Goal: Navigation & Orientation: Find specific page/section

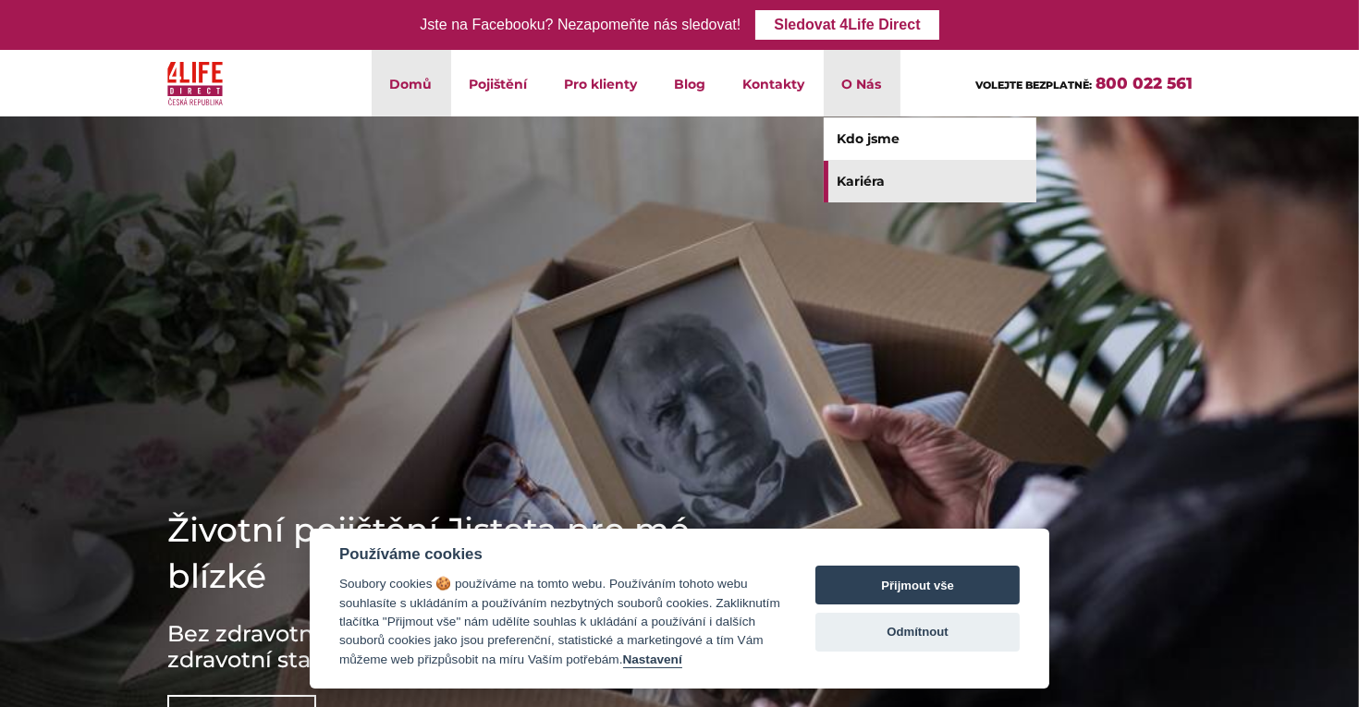
click at [871, 179] on link "Kariéra" at bounding box center [930, 182] width 213 height 42
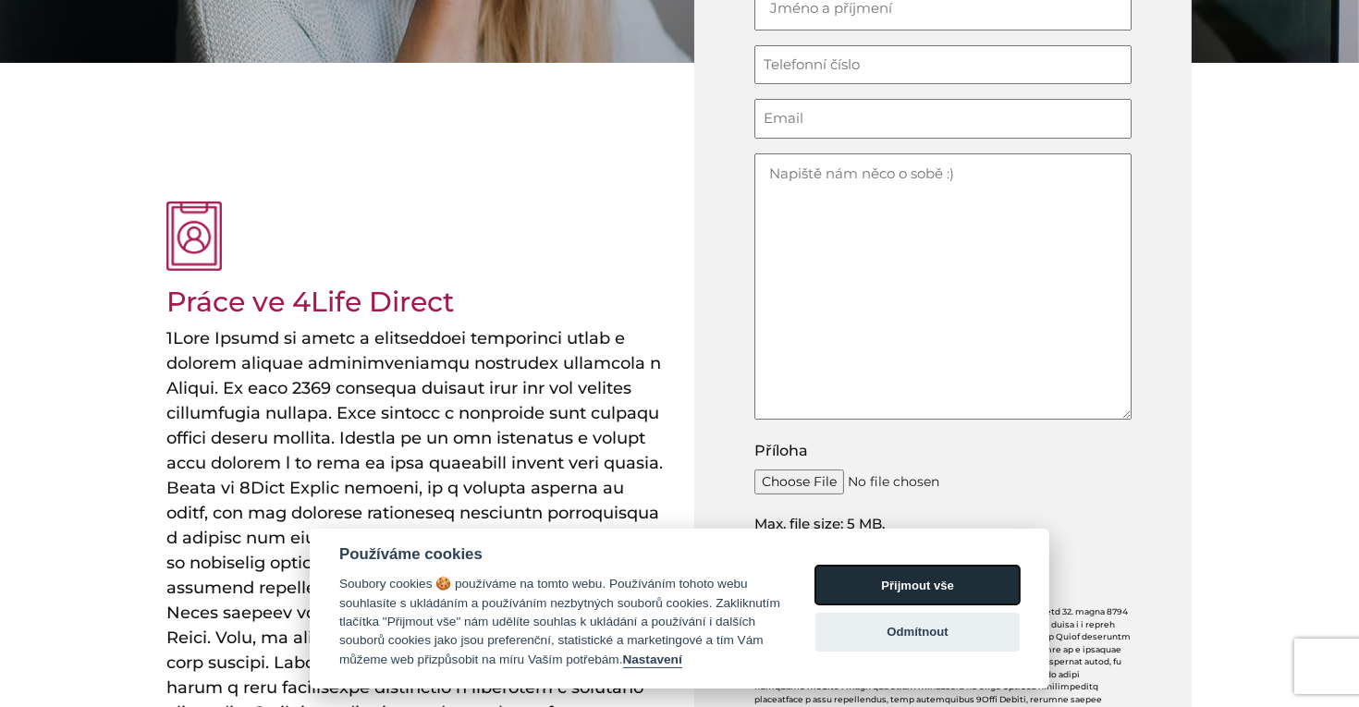
click at [947, 581] on button "Přijmout vše" at bounding box center [917, 585] width 204 height 39
checkbox input "true"
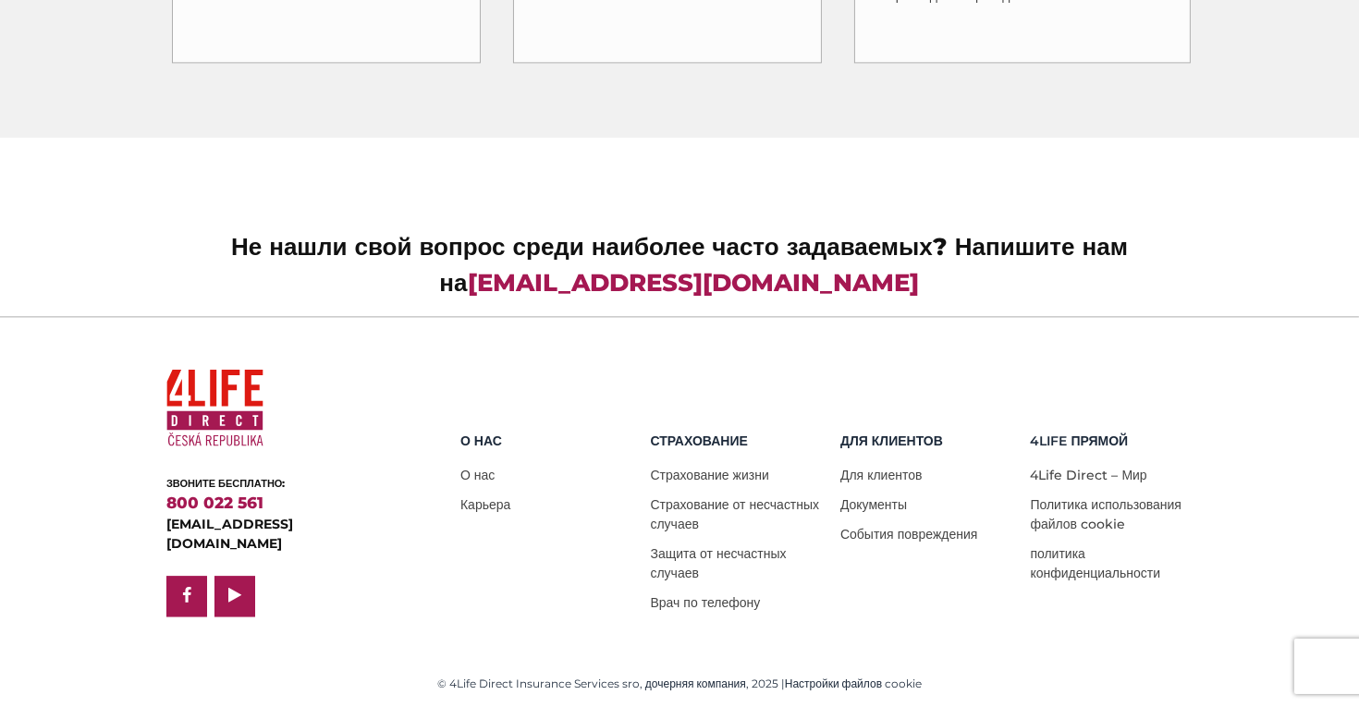
scroll to position [4929, 0]
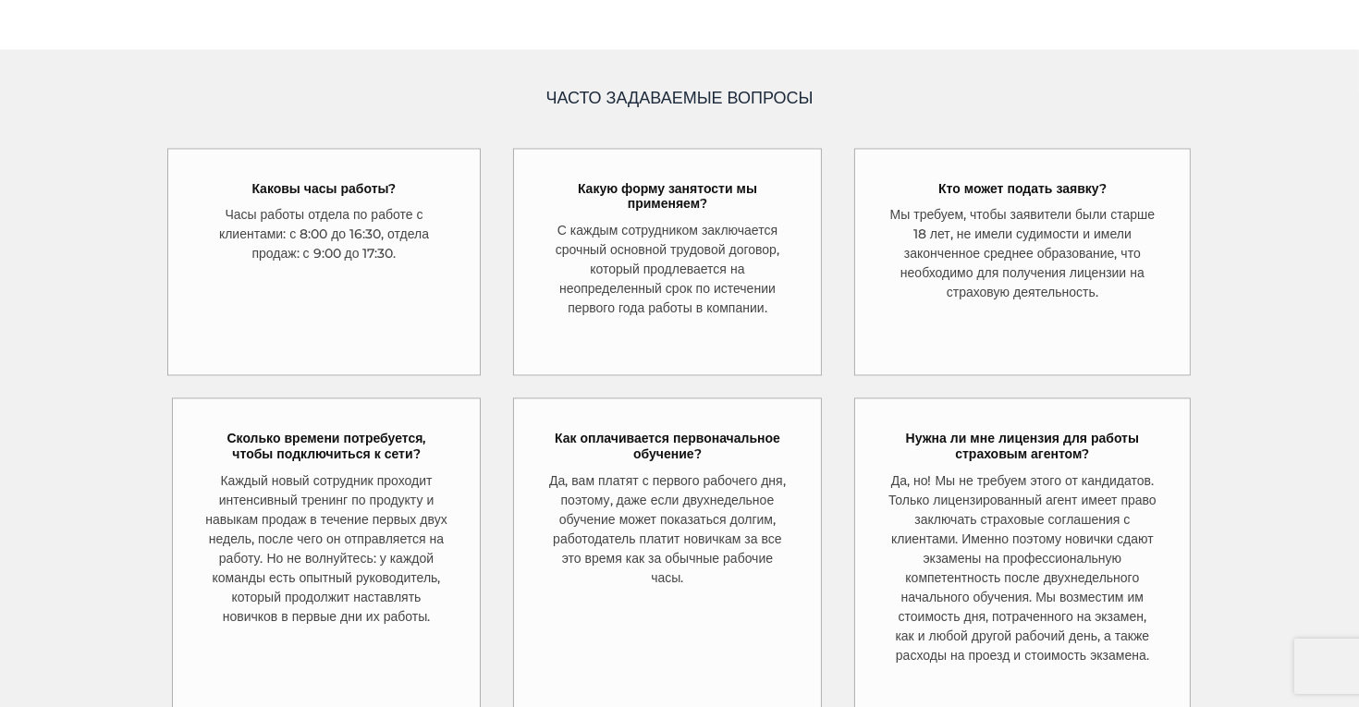
drag, startPoint x: 216, startPoint y: 347, endPoint x: 296, endPoint y: 356, distance: 80.0
click at [296, 262] on font "Часы работы отдела по работе с клиентами: с 8:00 до 16:30, отдела продаж: с 9:0…" at bounding box center [324, 233] width 210 height 55
drag, startPoint x: 296, startPoint y: 356, endPoint x: 363, endPoint y: 368, distance: 68.5
click at [363, 262] on font "Часы работы отдела по работе с клиентами: с 8:00 до 16:30, отдела продаж: с 9:0…" at bounding box center [324, 233] width 210 height 55
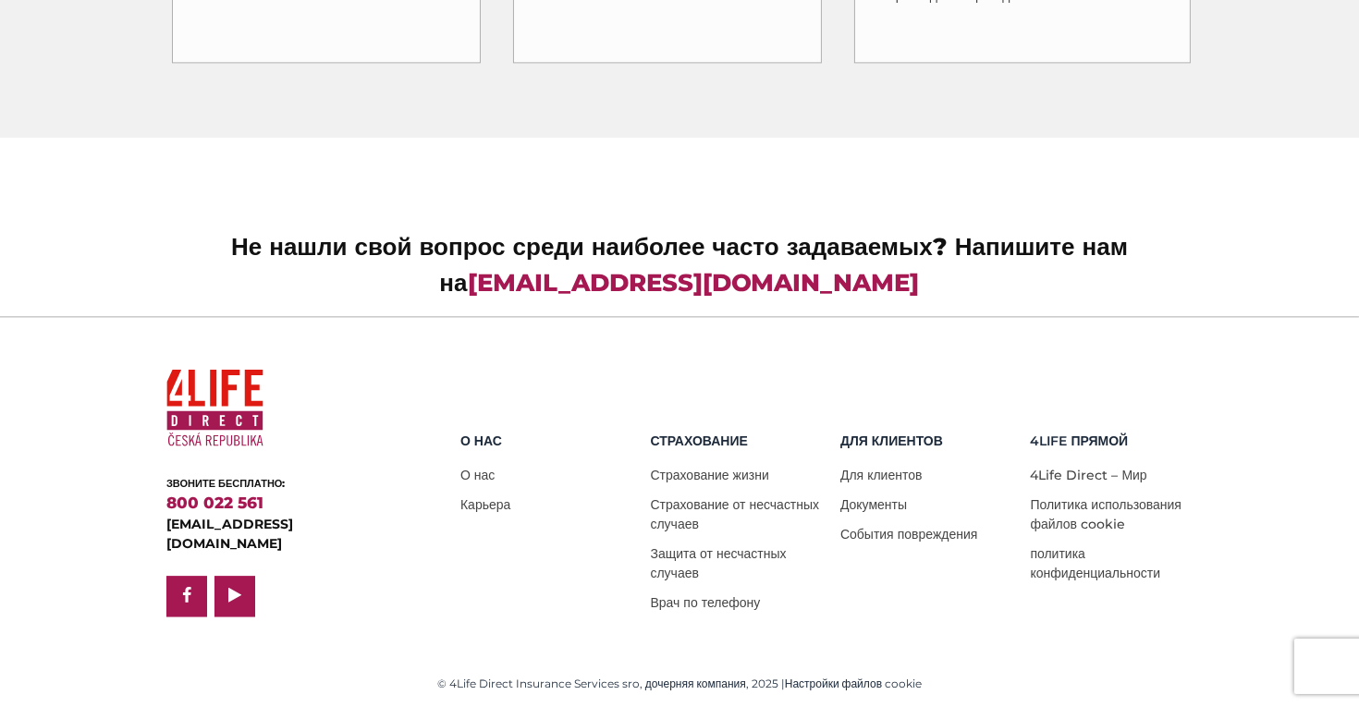
scroll to position [5761, 0]
click at [492, 508] on font "Карьера" at bounding box center [485, 504] width 50 height 17
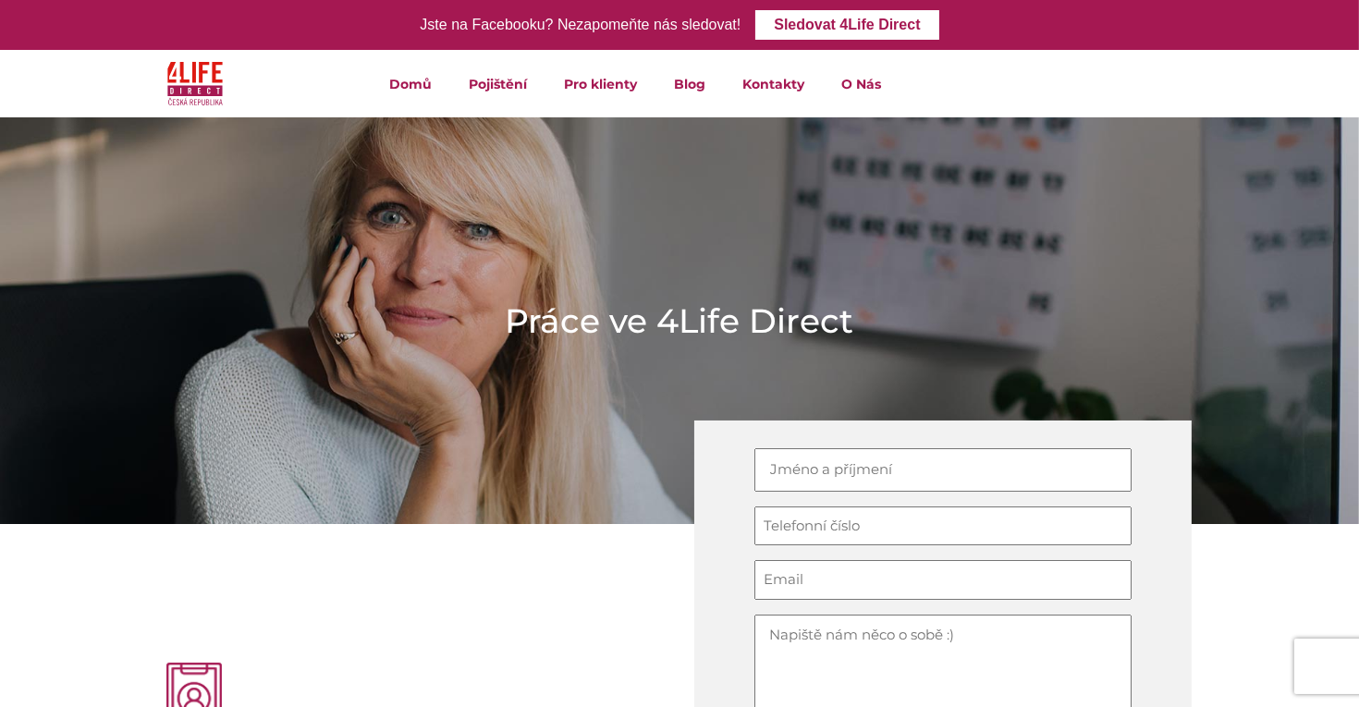
drag, startPoint x: 681, startPoint y: 270, endPoint x: 522, endPoint y: 601, distance: 367.1
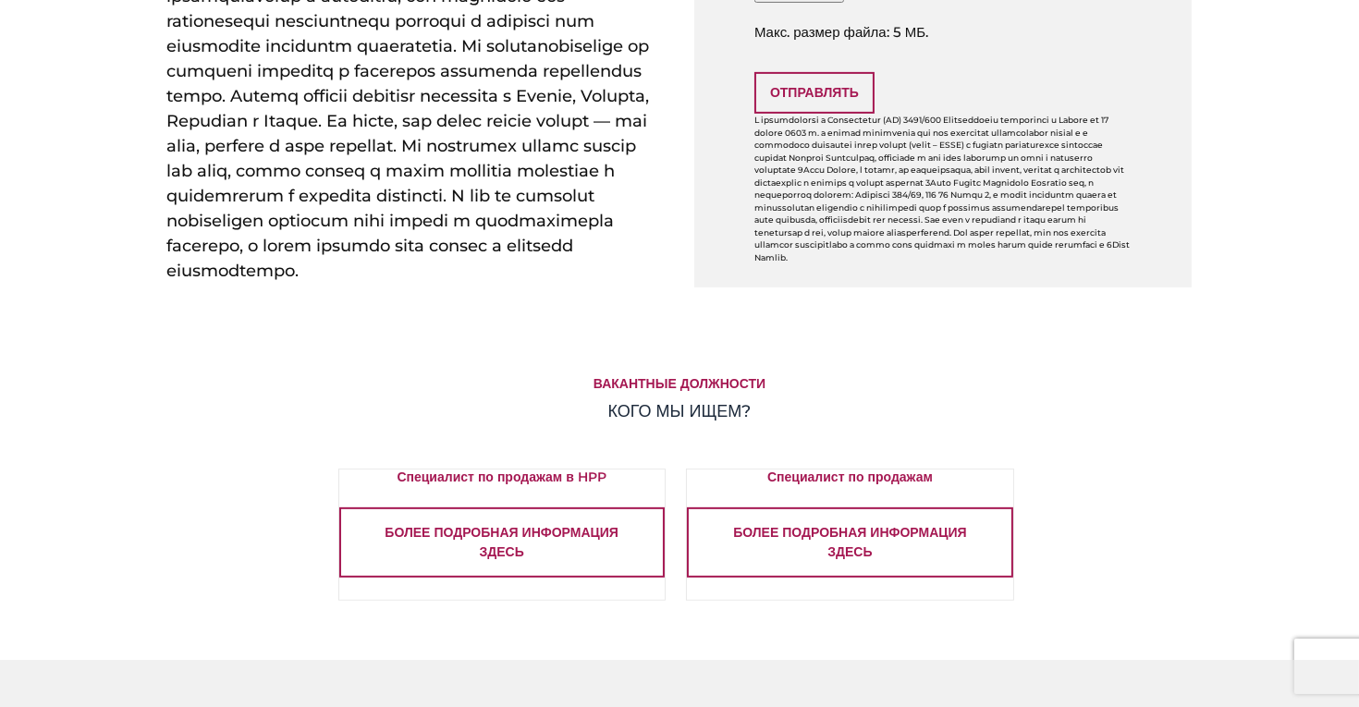
scroll to position [1109, 0]
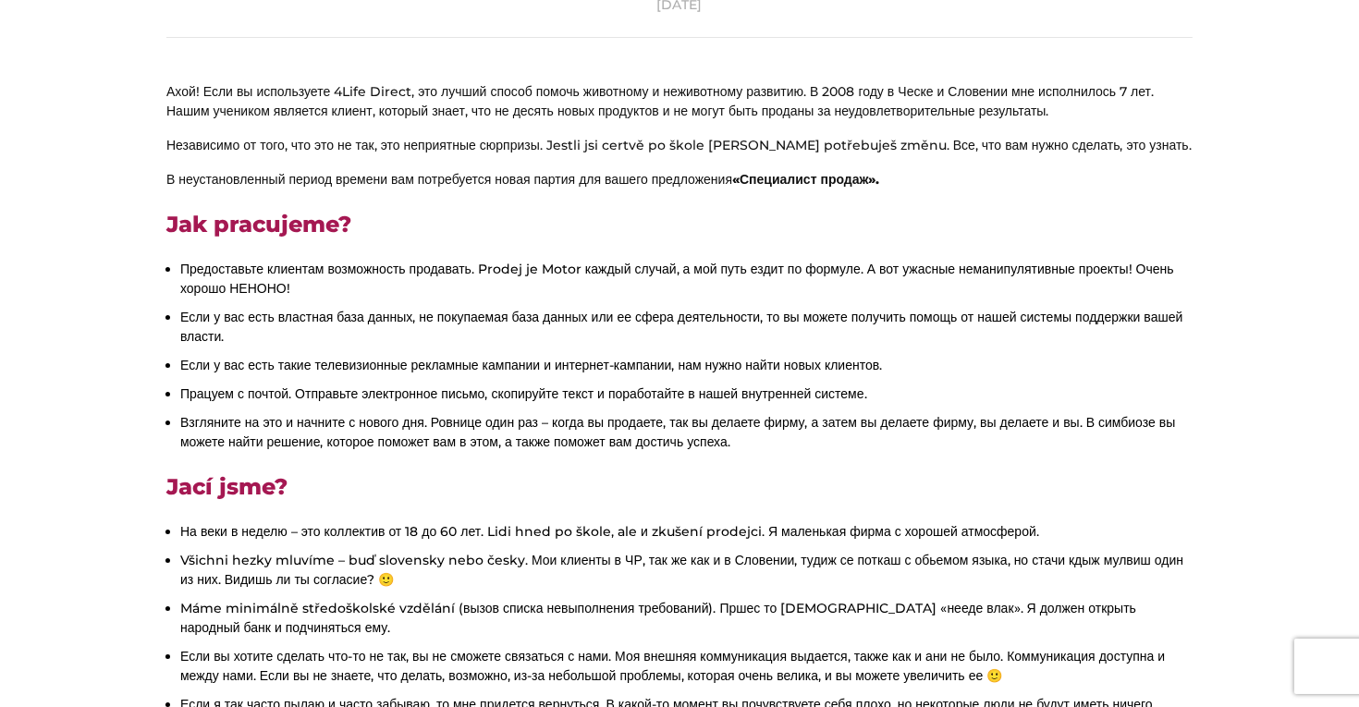
scroll to position [437, 0]
